Goal: Information Seeking & Learning: Learn about a topic

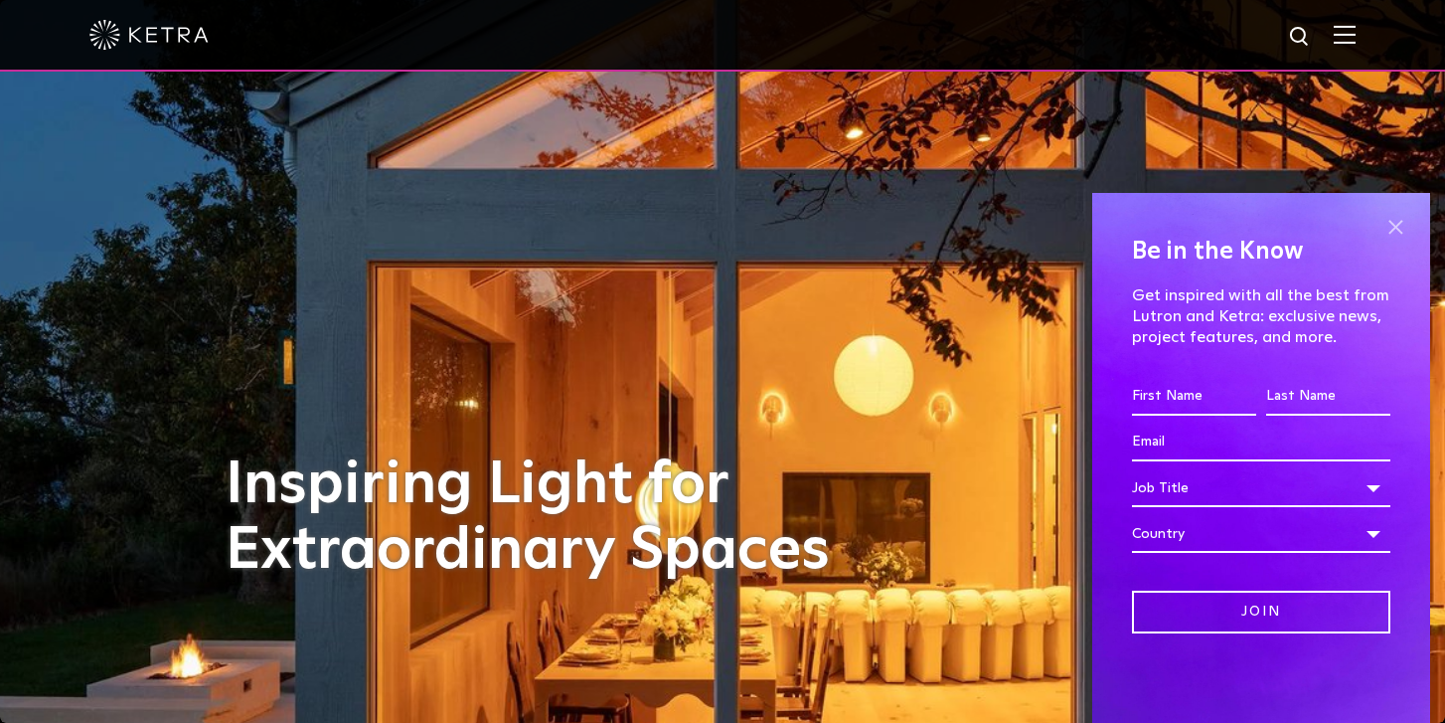
click at [1390, 226] on span at bounding box center [1396, 228] width 30 height 30
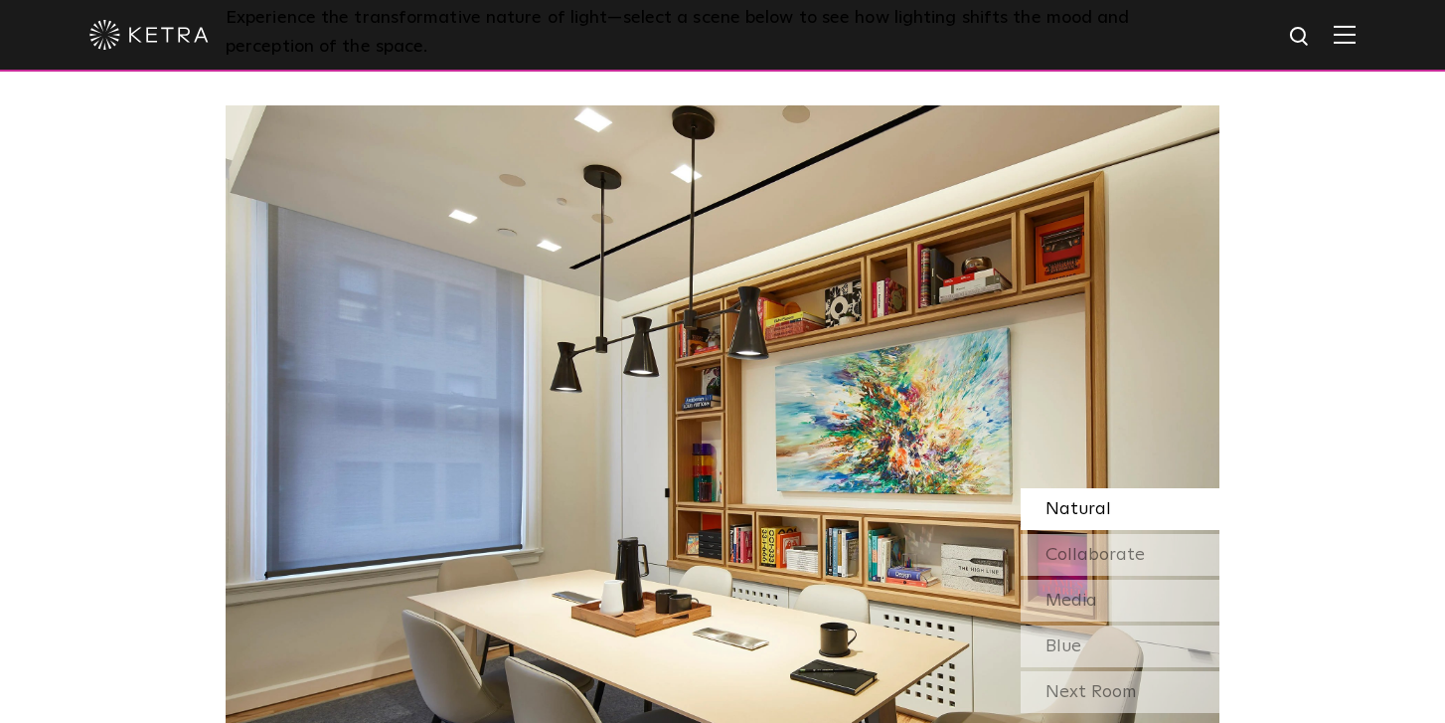
scroll to position [1654, 0]
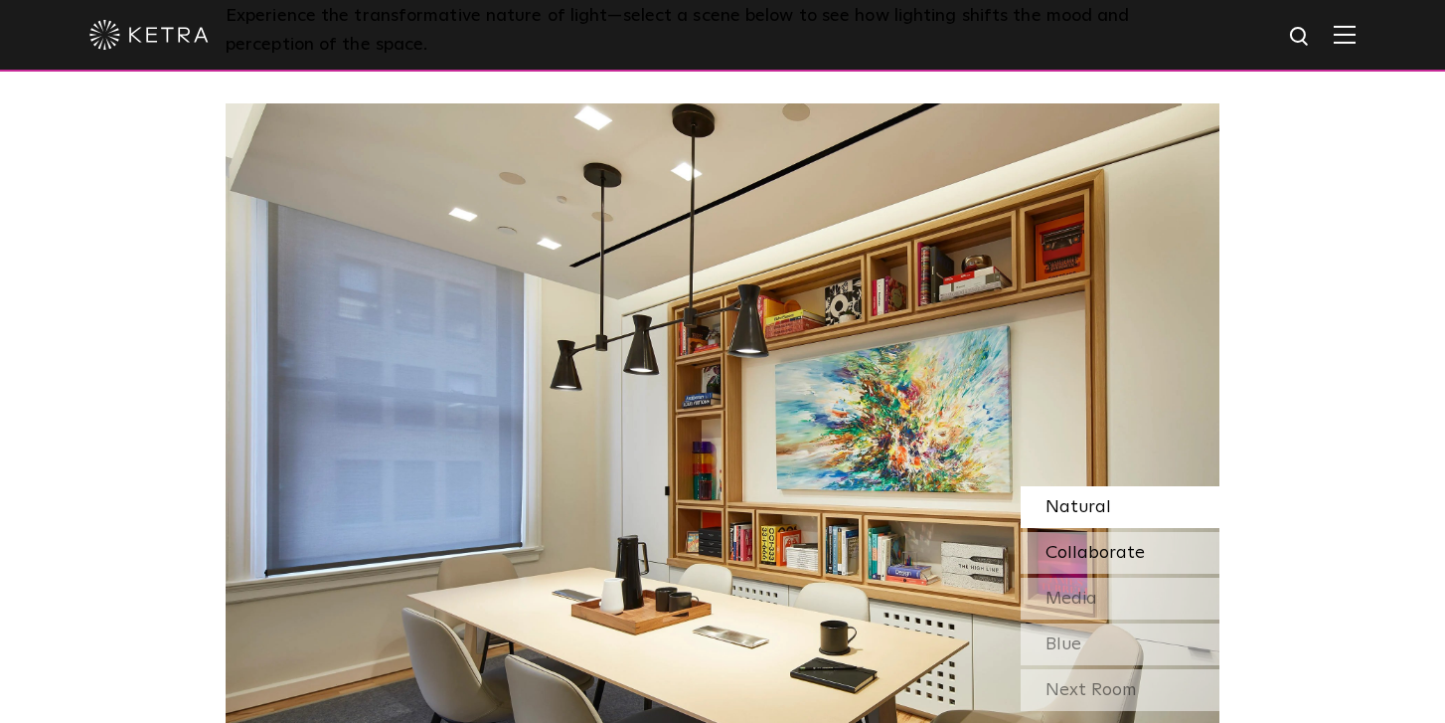
click at [1104, 544] on span "Collaborate" at bounding box center [1095, 553] width 99 height 18
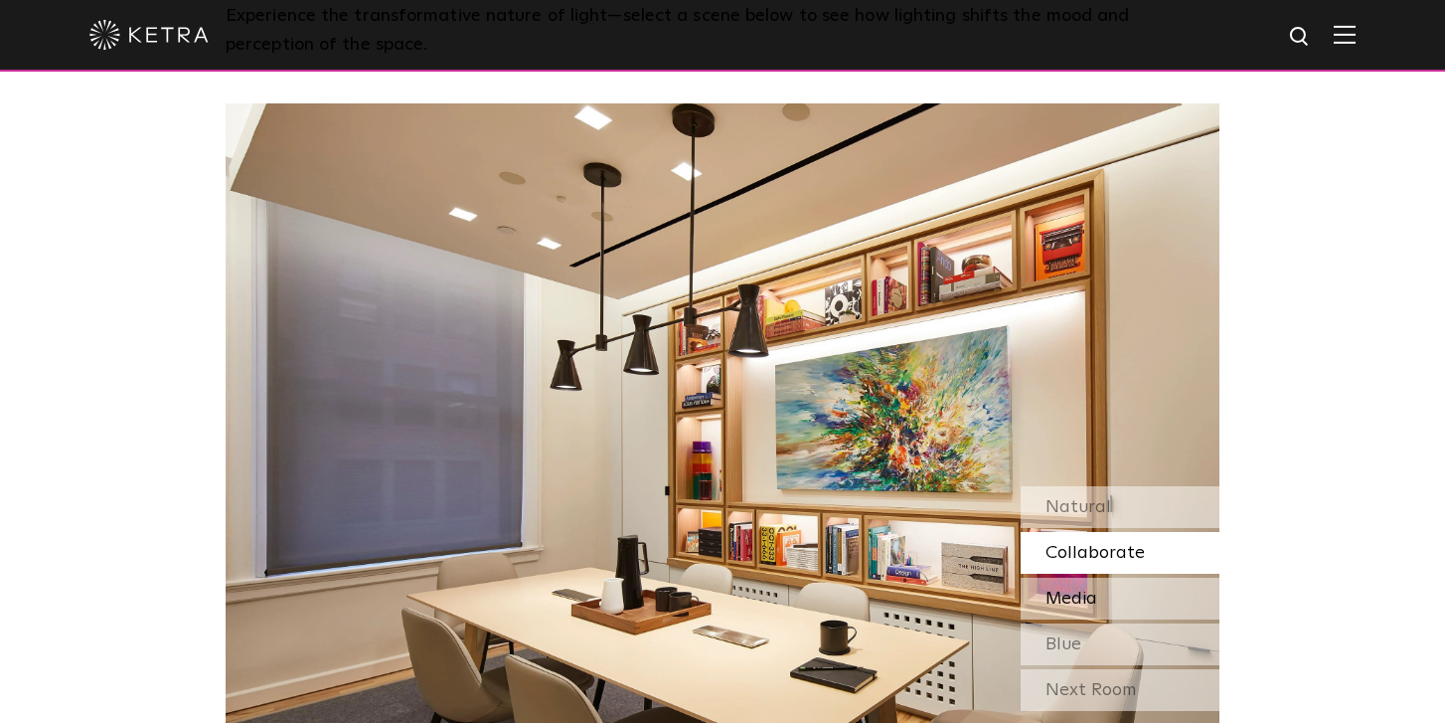
click at [1092, 589] on span "Media" at bounding box center [1072, 598] width 52 height 18
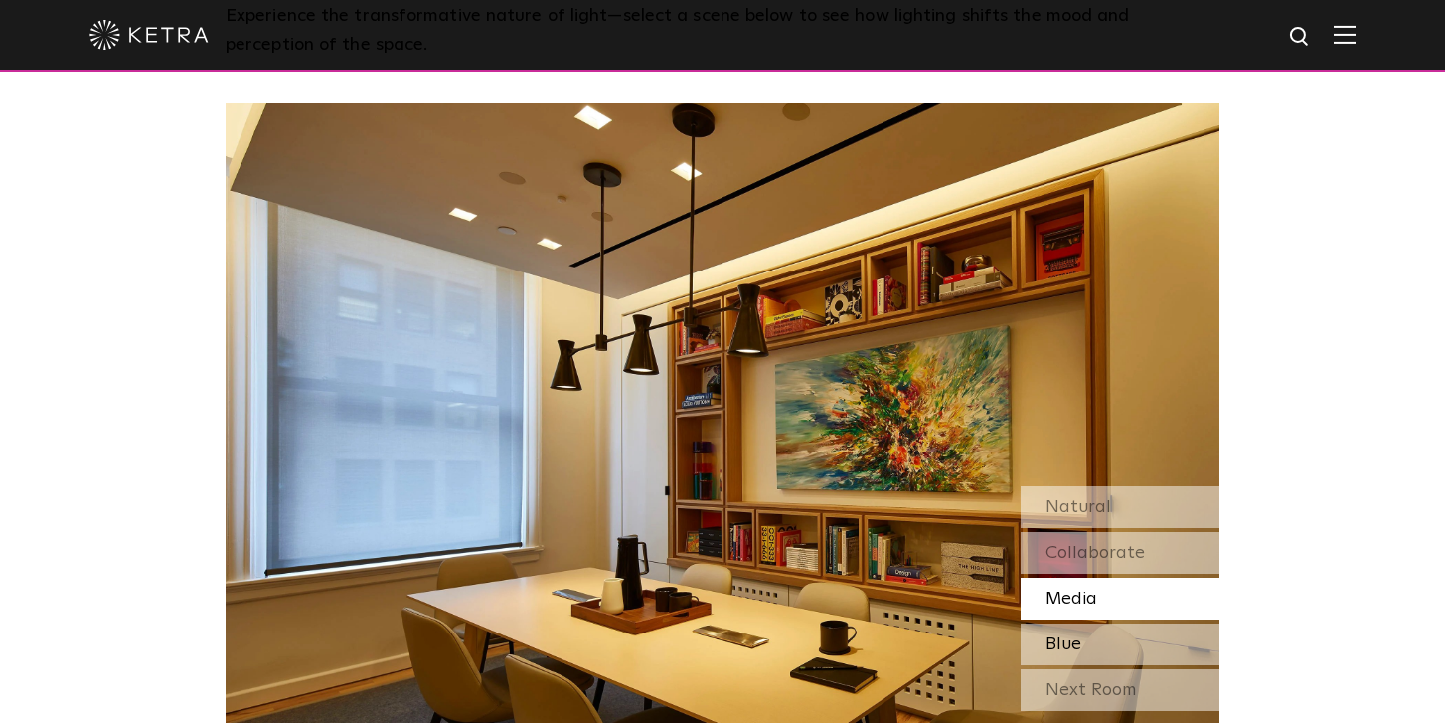
click at [1079, 635] on span "Blue" at bounding box center [1064, 644] width 36 height 18
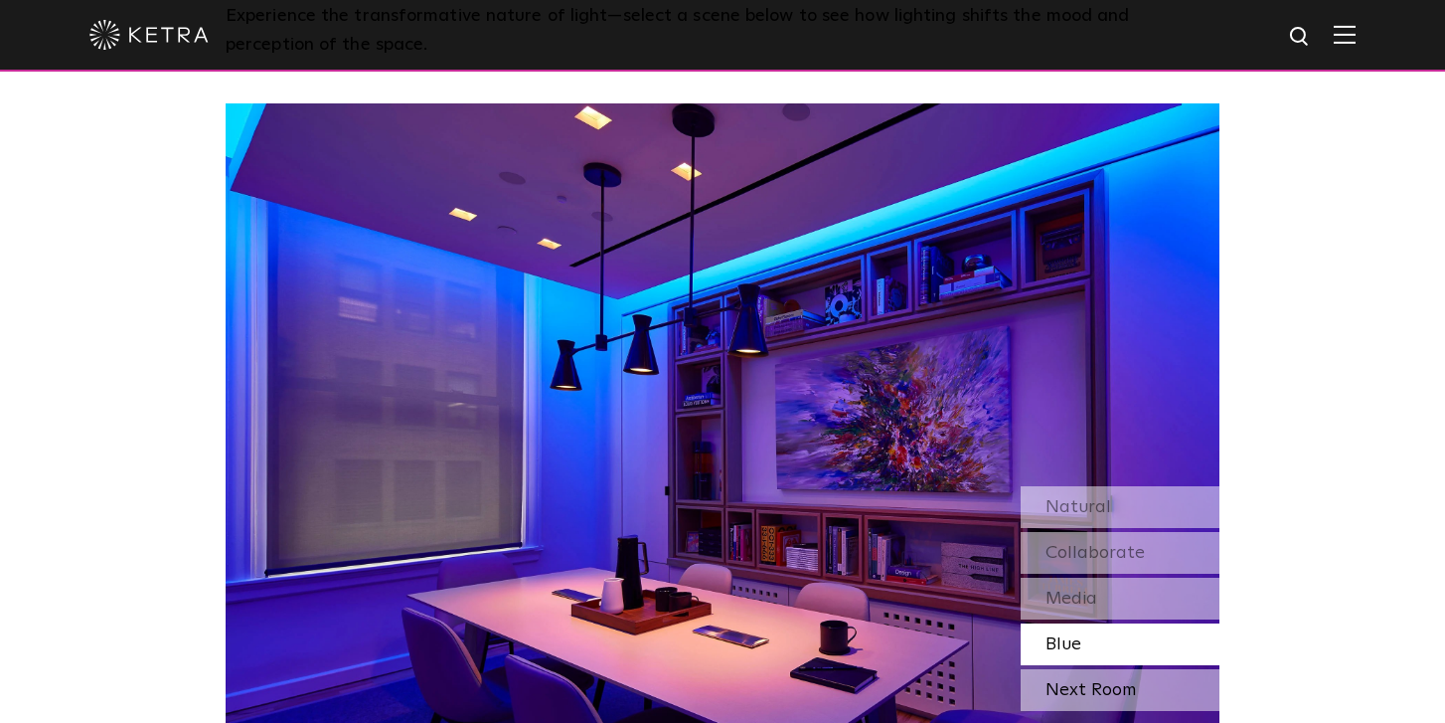
click at [1066, 669] on div "Next Room" at bounding box center [1120, 690] width 199 height 42
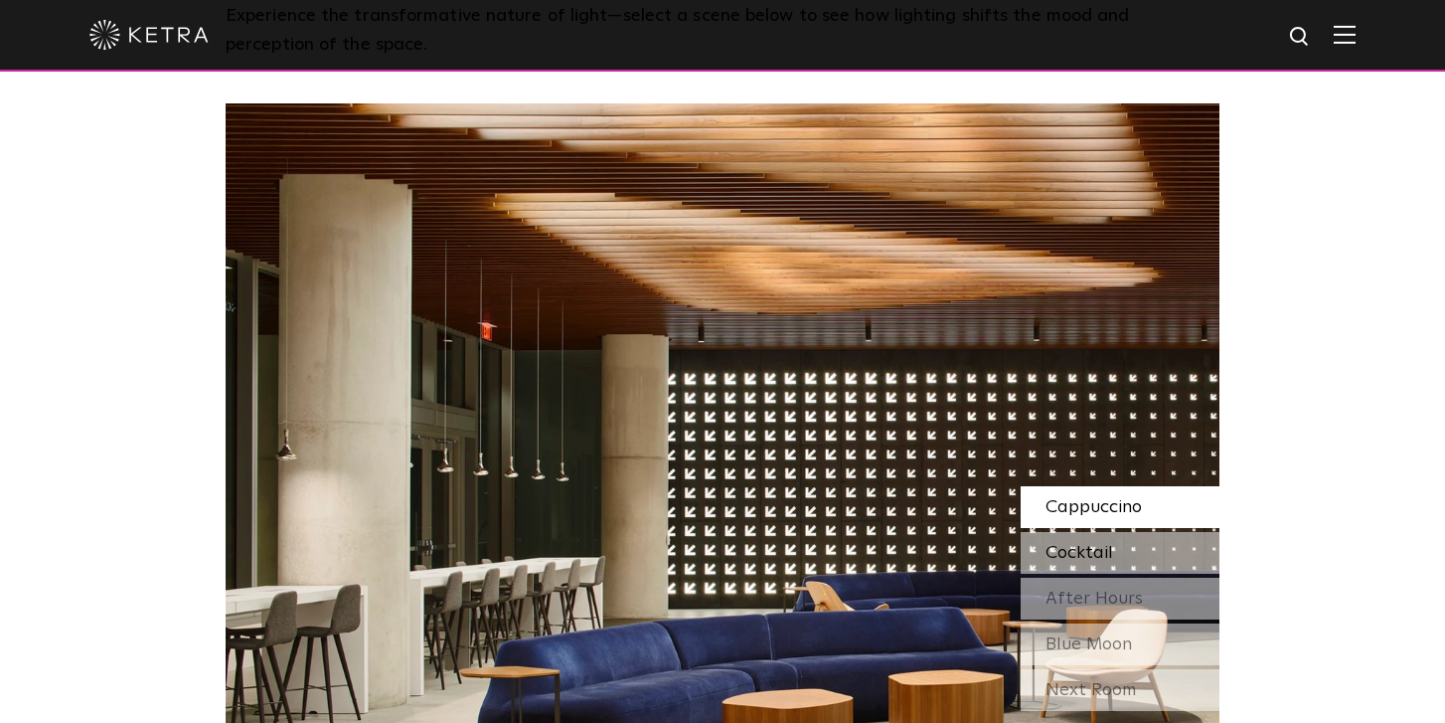
click at [1101, 544] on span "Cocktail" at bounding box center [1080, 553] width 68 height 18
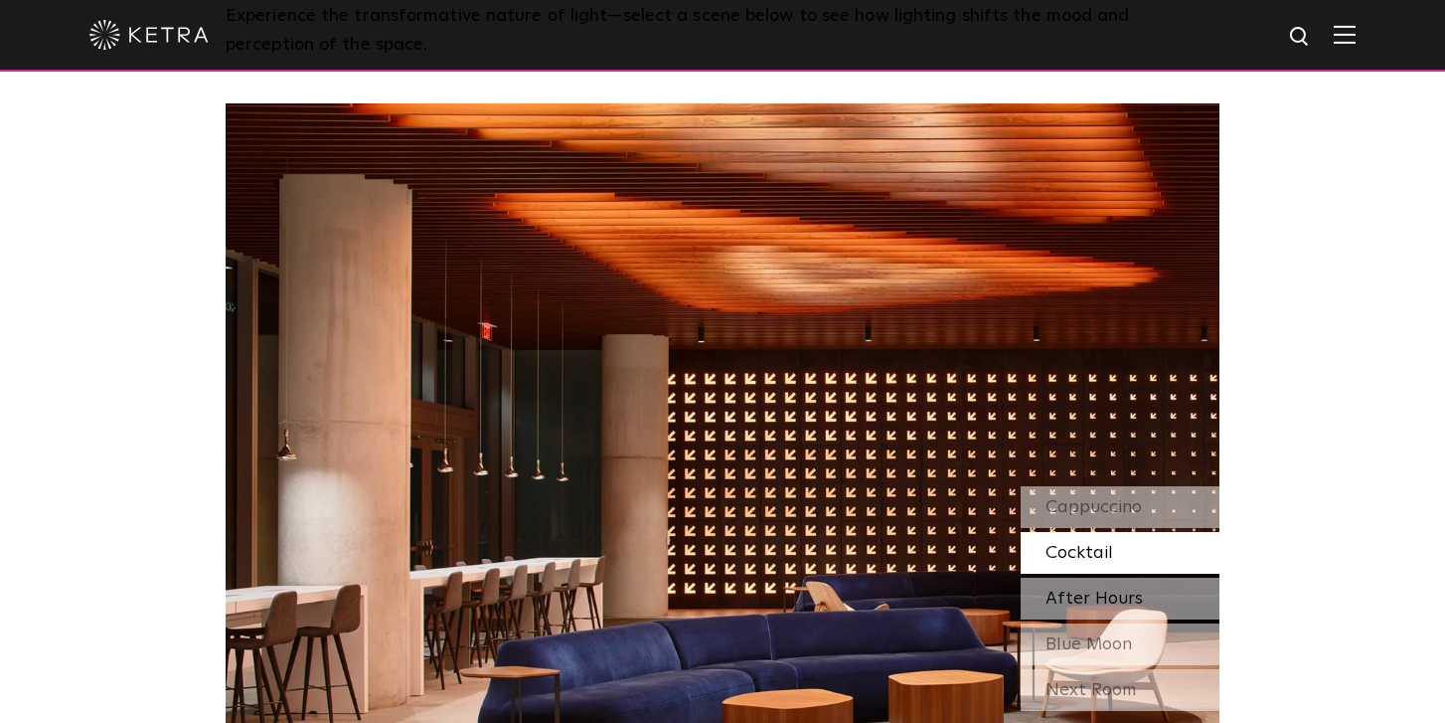
click at [1101, 589] on span "After Hours" at bounding box center [1094, 598] width 97 height 18
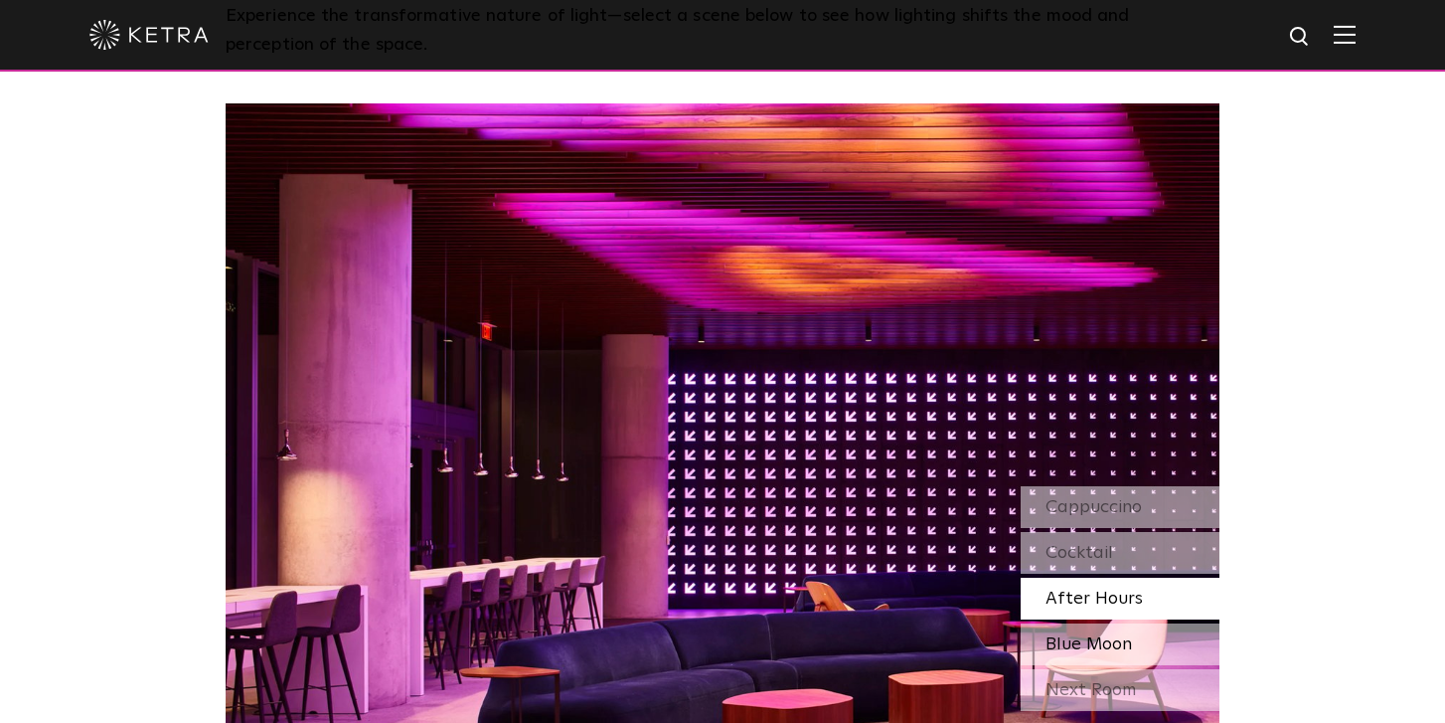
click at [1090, 635] on span "Blue Moon" at bounding box center [1089, 644] width 86 height 18
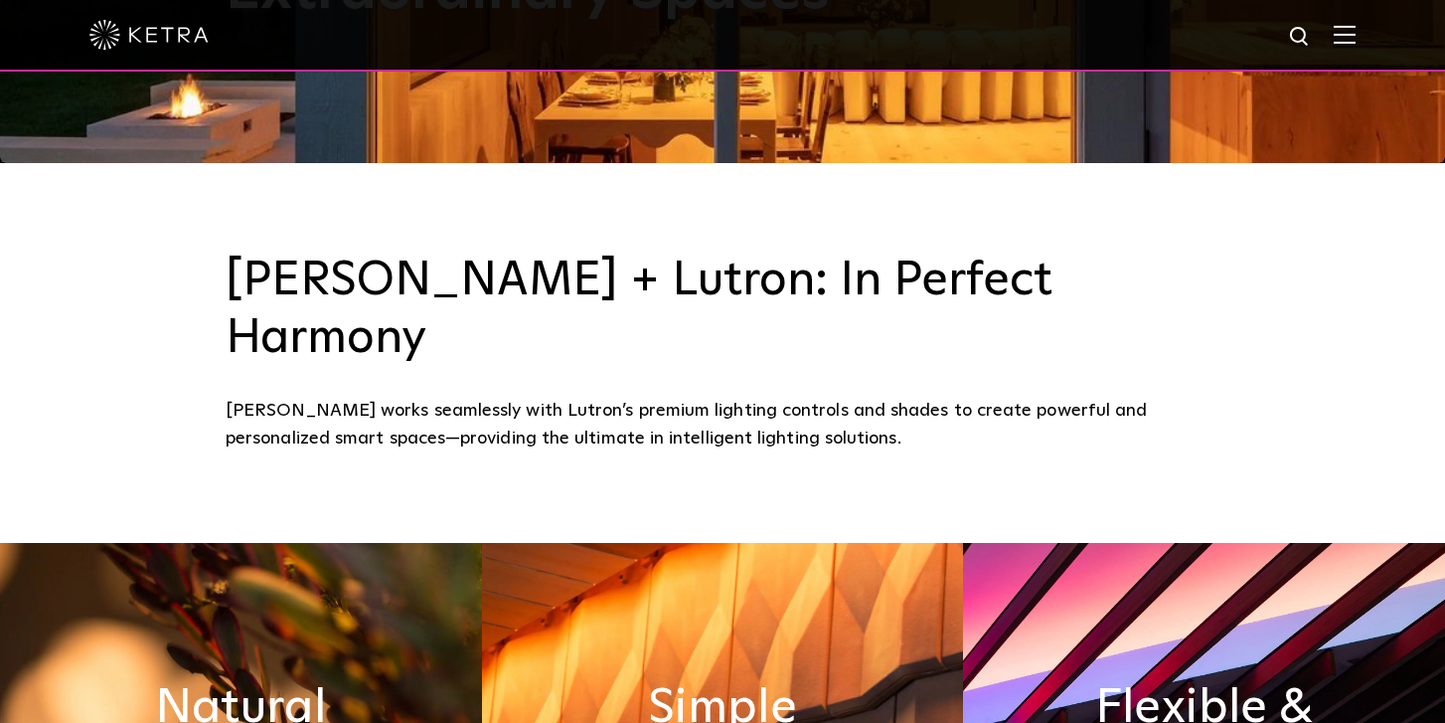
scroll to position [0, 0]
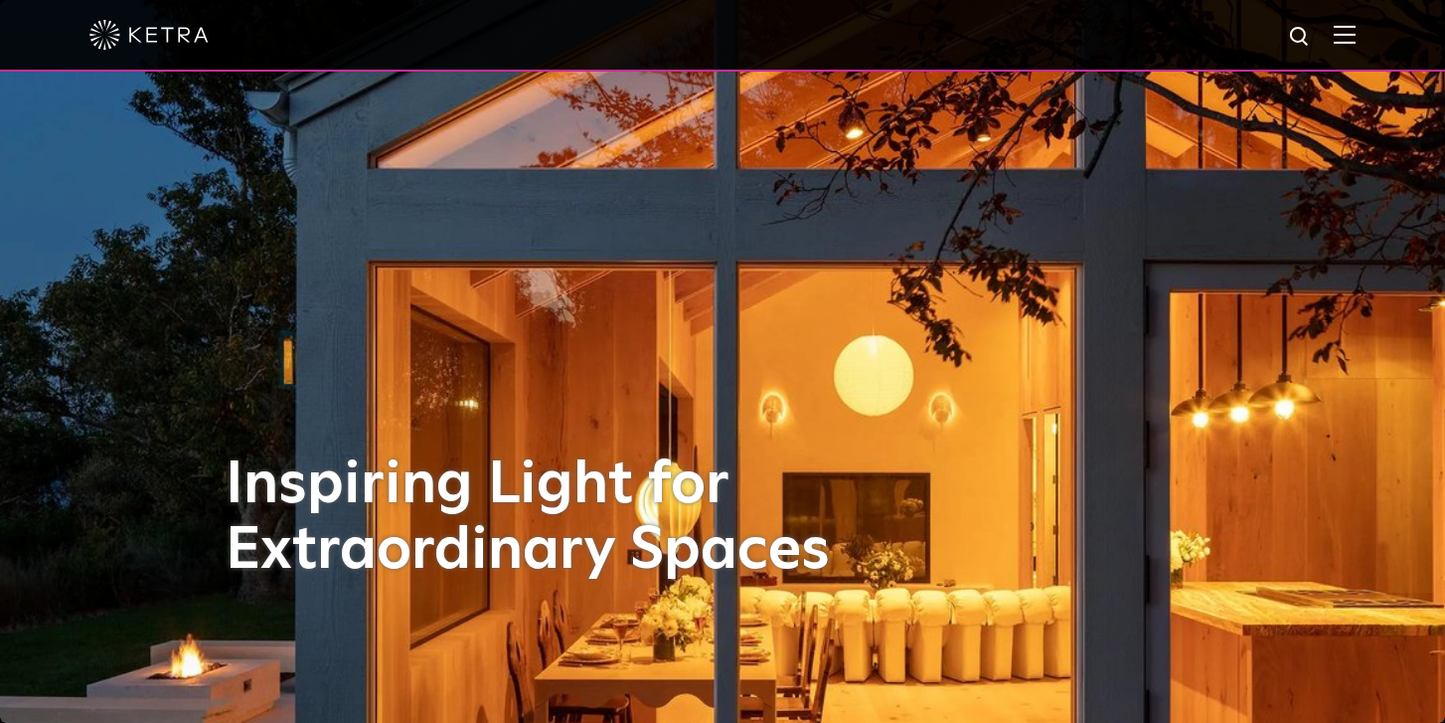
click at [1335, 31] on img at bounding box center [1345, 34] width 22 height 19
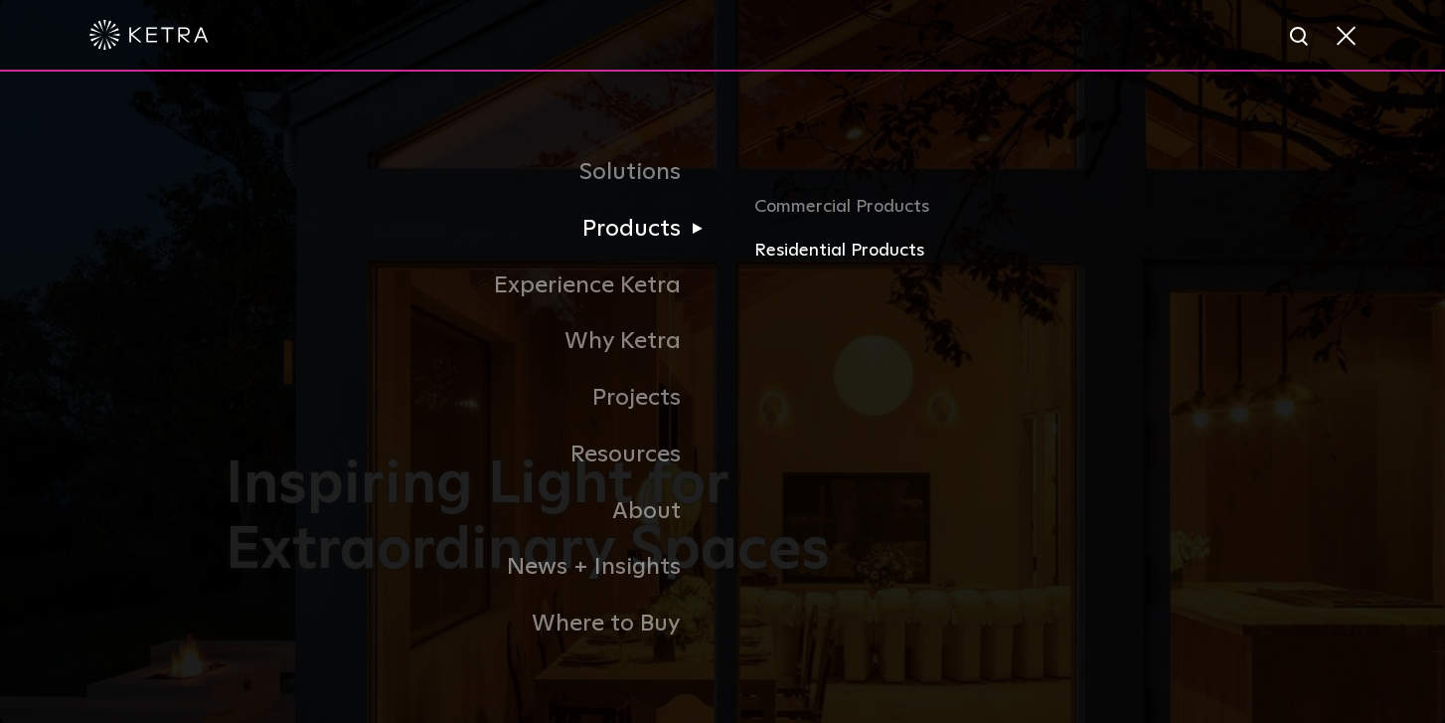
click at [803, 251] on link "Residential Products" at bounding box center [986, 251] width 465 height 29
